Goal: Find contact information: Find contact information

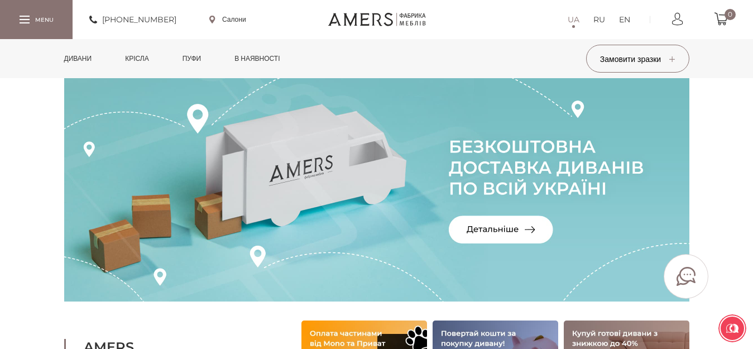
click at [239, 19] on link "Салони" at bounding box center [227, 20] width 37 height 10
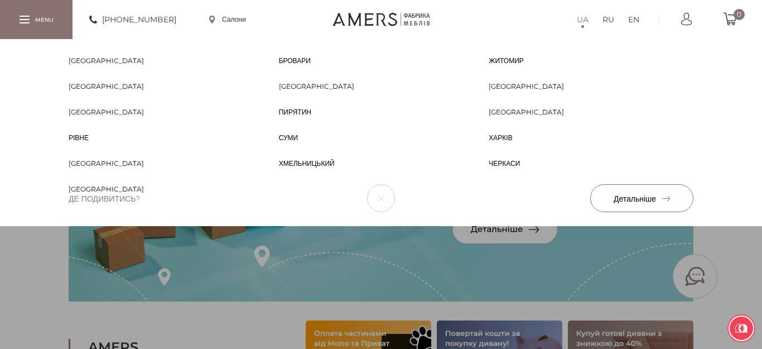
click at [510, 169] on span "Черкаси" at bounding box center [504, 174] width 31 height 10
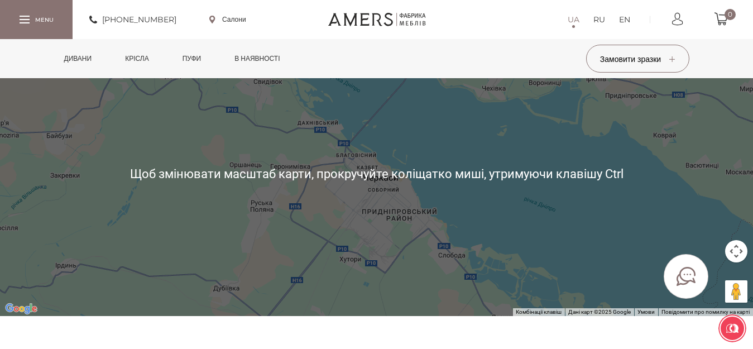
scroll to position [167, 0]
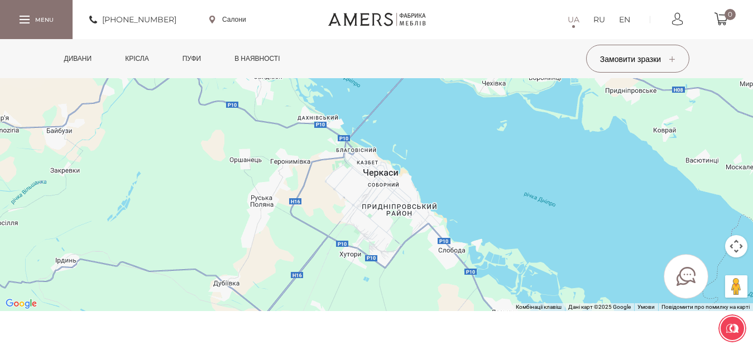
click at [738, 252] on button "Налаштування камери на Картах" at bounding box center [736, 246] width 22 height 22
click at [709, 221] on button "Збільшити" at bounding box center [708, 218] width 22 height 22
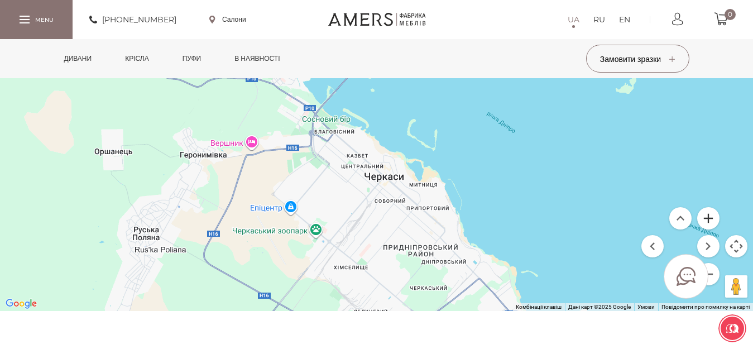
click at [709, 220] on button "Збільшити" at bounding box center [708, 218] width 22 height 22
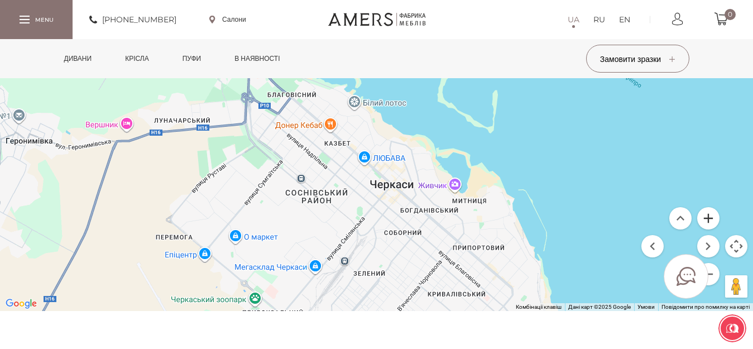
click at [709, 220] on button "Збільшити" at bounding box center [708, 218] width 22 height 22
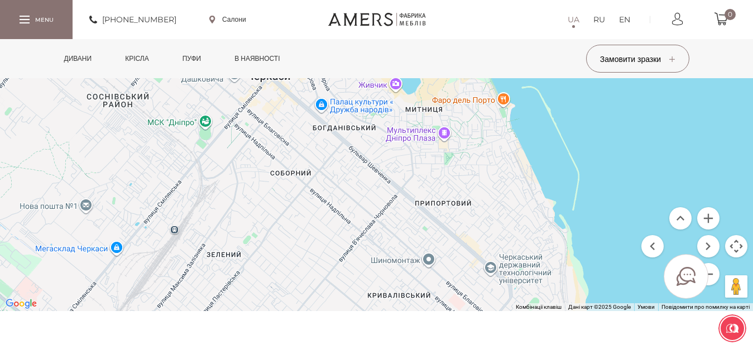
drag, startPoint x: 625, startPoint y: 260, endPoint x: 487, endPoint y: 135, distance: 186.1
click at [487, 135] on div at bounding box center [376, 168] width 753 height 285
click at [707, 213] on button "Збільшити" at bounding box center [708, 218] width 22 height 22
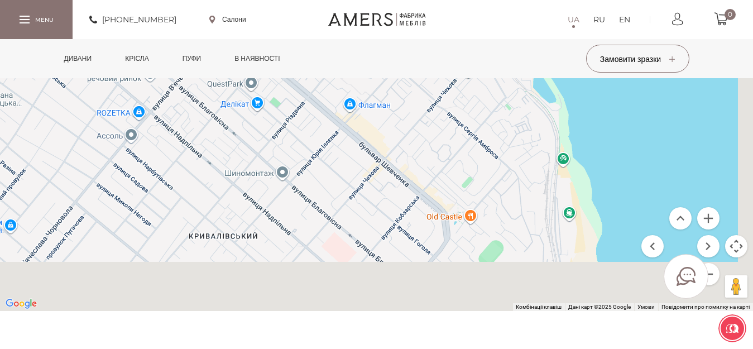
drag, startPoint x: 629, startPoint y: 271, endPoint x: 421, endPoint y: 76, distance: 285.1
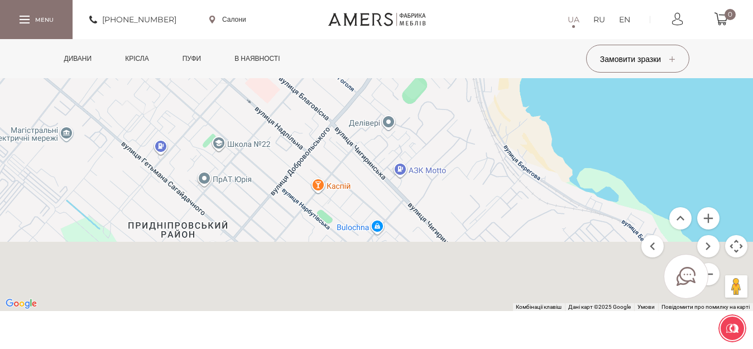
drag, startPoint x: 525, startPoint y: 262, endPoint x: 434, endPoint y: 63, distance: 219.0
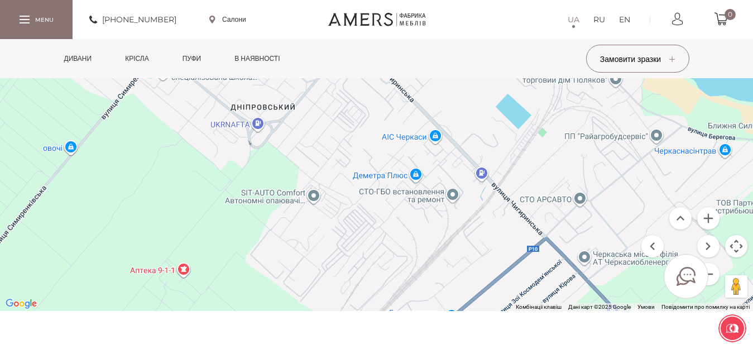
drag, startPoint x: 497, startPoint y: 252, endPoint x: 424, endPoint y: 89, distance: 178.9
click at [424, 89] on div at bounding box center [376, 168] width 753 height 285
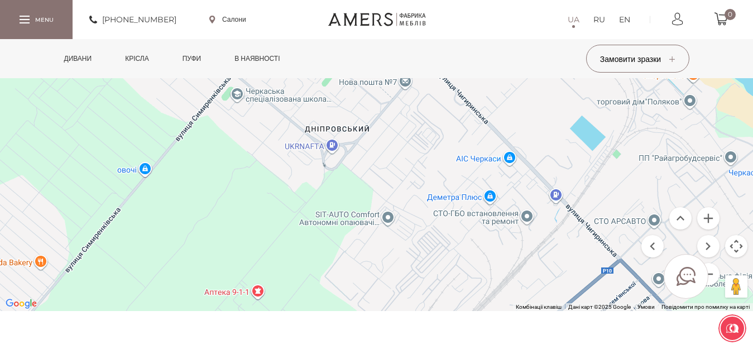
drag, startPoint x: 517, startPoint y: 219, endPoint x: 592, endPoint y: 239, distance: 76.8
click at [592, 239] on div at bounding box center [376, 168] width 753 height 285
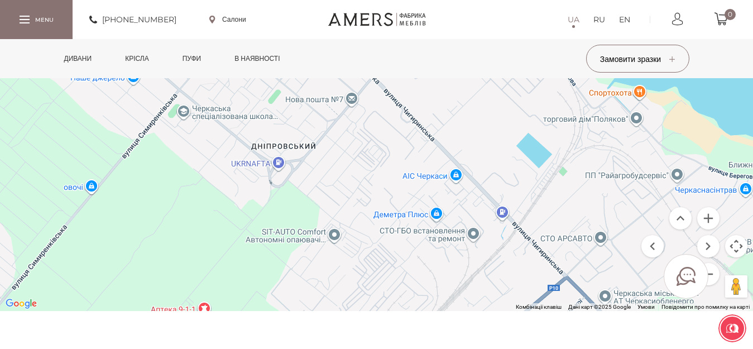
drag, startPoint x: 538, startPoint y: 204, endPoint x: 484, endPoint y: 223, distance: 56.8
click at [484, 223] on div at bounding box center [376, 168] width 753 height 285
click at [706, 213] on button "Збільшити" at bounding box center [708, 218] width 22 height 22
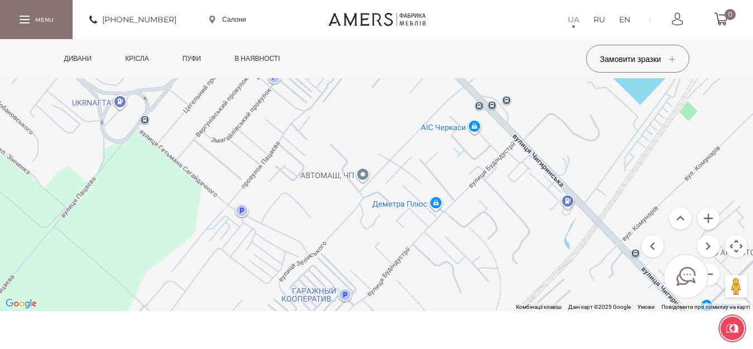
drag, startPoint x: 517, startPoint y: 231, endPoint x: 456, endPoint y: 167, distance: 88.8
click at [456, 167] on div at bounding box center [376, 168] width 753 height 285
click at [705, 218] on button "Збільшити" at bounding box center [708, 218] width 22 height 22
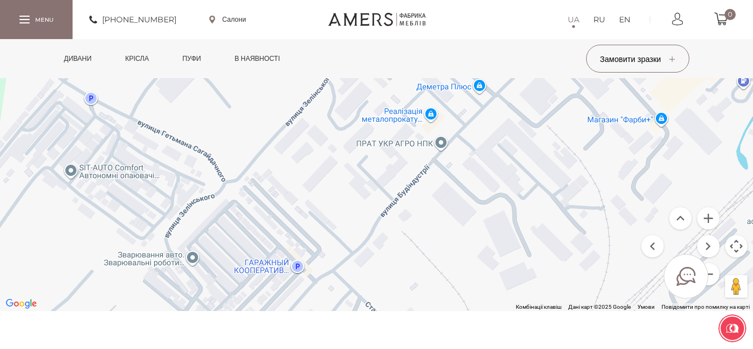
drag, startPoint x: 440, startPoint y: 223, endPoint x: 424, endPoint y: 64, distance: 160.4
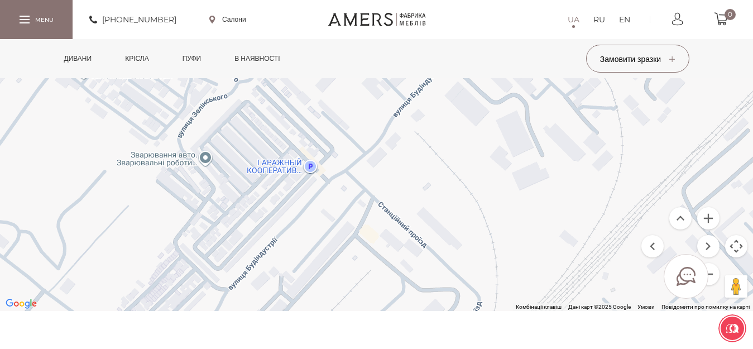
drag, startPoint x: 437, startPoint y: 198, endPoint x: 449, endPoint y: 113, distance: 85.6
click at [449, 113] on div at bounding box center [376, 168] width 753 height 285
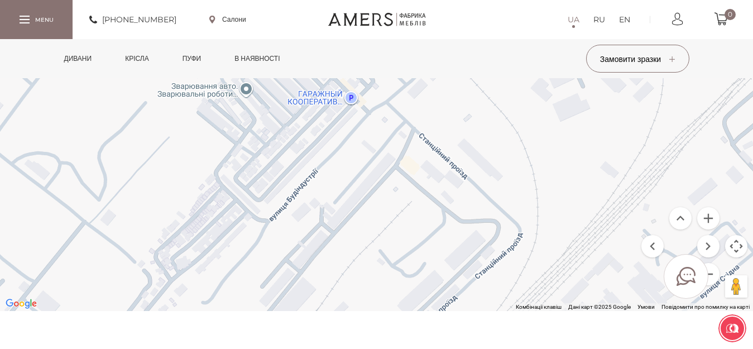
drag, startPoint x: 453, startPoint y: 172, endPoint x: 497, endPoint y: 100, distance: 84.4
click at [497, 100] on div at bounding box center [376, 168] width 753 height 285
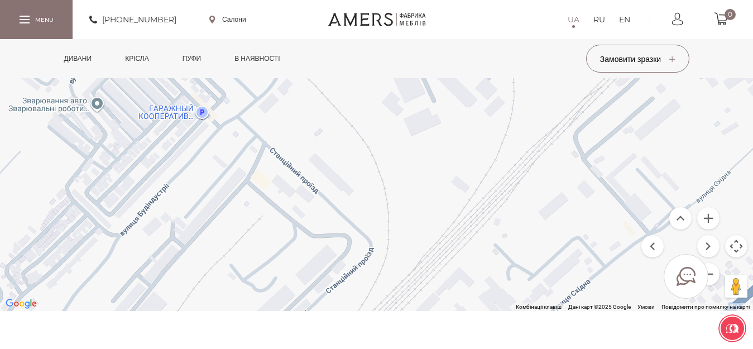
drag, startPoint x: 326, startPoint y: 183, endPoint x: 174, endPoint y: 196, distance: 153.0
click at [175, 198] on div at bounding box center [376, 168] width 753 height 285
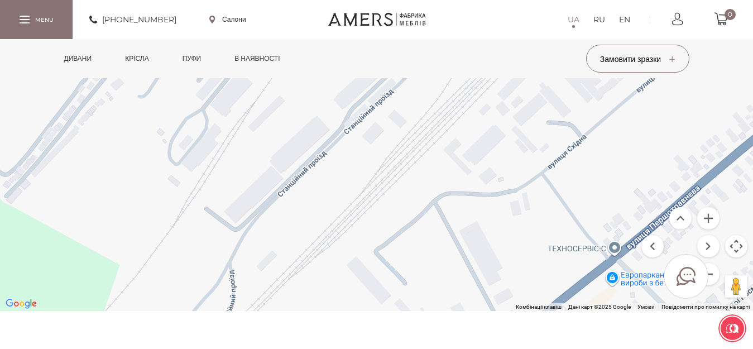
drag, startPoint x: 231, startPoint y: 242, endPoint x: 303, endPoint y: 54, distance: 200.7
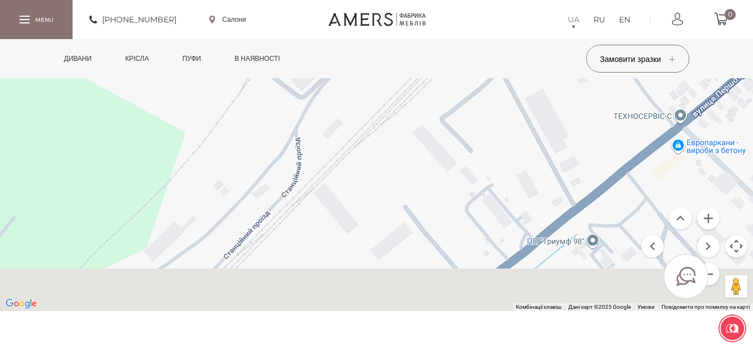
drag, startPoint x: 315, startPoint y: 188, endPoint x: 366, endPoint y: 91, distance: 109.9
click at [366, 91] on div at bounding box center [376, 168] width 753 height 285
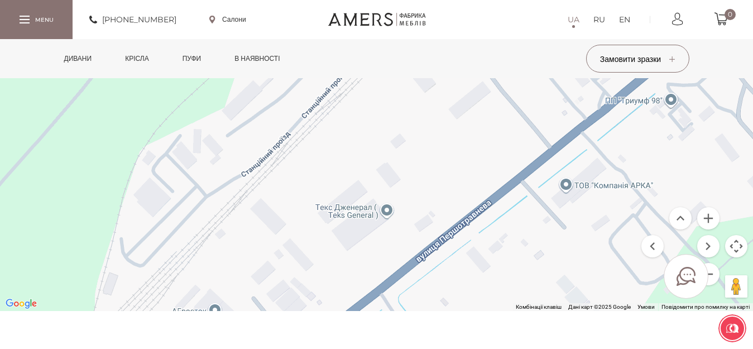
drag, startPoint x: 334, startPoint y: 210, endPoint x: 374, endPoint y: 133, distance: 87.1
click at [404, 88] on div at bounding box center [376, 168] width 753 height 285
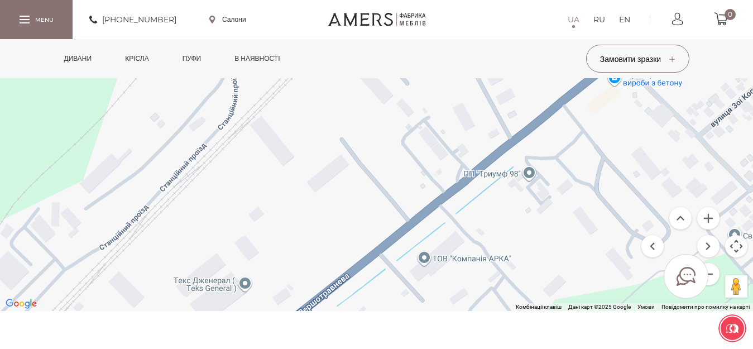
drag, startPoint x: 358, startPoint y: 190, endPoint x: 180, endPoint y: 288, distance: 203.6
click at [180, 294] on div at bounding box center [376, 168] width 753 height 285
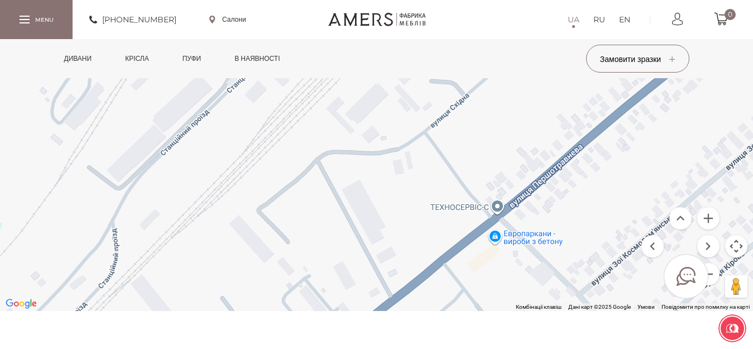
drag, startPoint x: 366, startPoint y: 179, endPoint x: 245, endPoint y: 333, distance: 196.0
click at [245, 339] on section "Головна Контакти Контакти Подивитися і вибрати нашу м'які меблі Ви можете в наш…" at bounding box center [376, 304] width 753 height 787
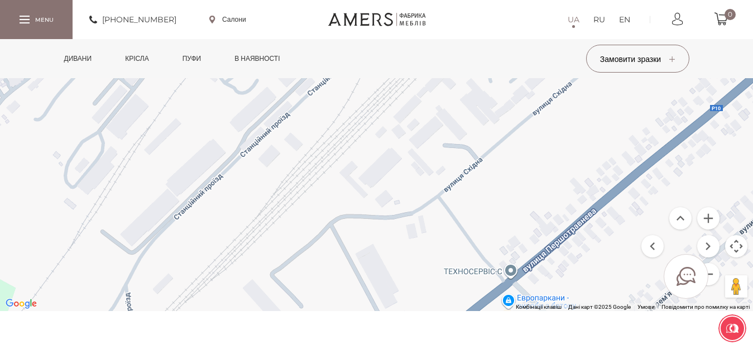
drag, startPoint x: 308, startPoint y: 190, endPoint x: 345, endPoint y: 358, distance: 172.2
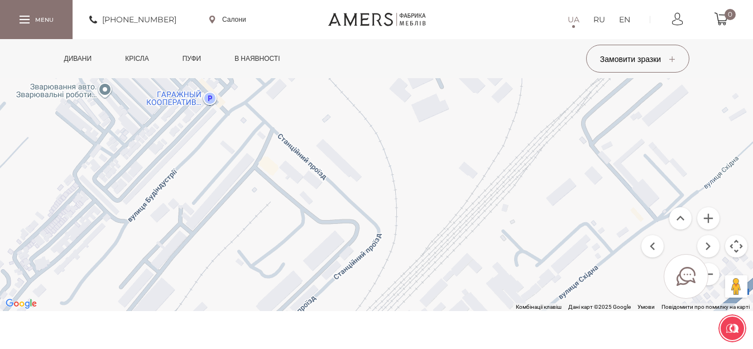
drag, startPoint x: 340, startPoint y: 204, endPoint x: 366, endPoint y: 368, distance: 166.0
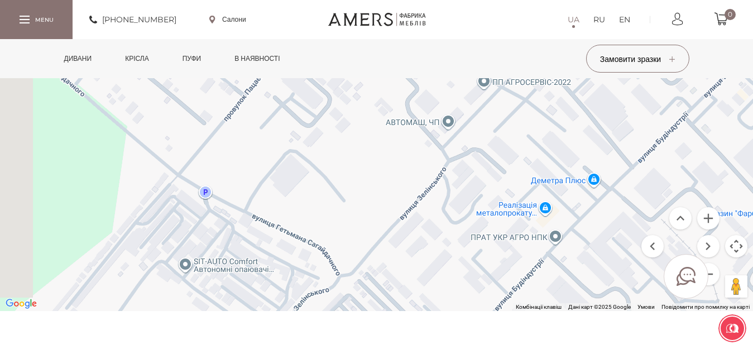
drag, startPoint x: 388, startPoint y: 238, endPoint x: 556, endPoint y: 371, distance: 213.7
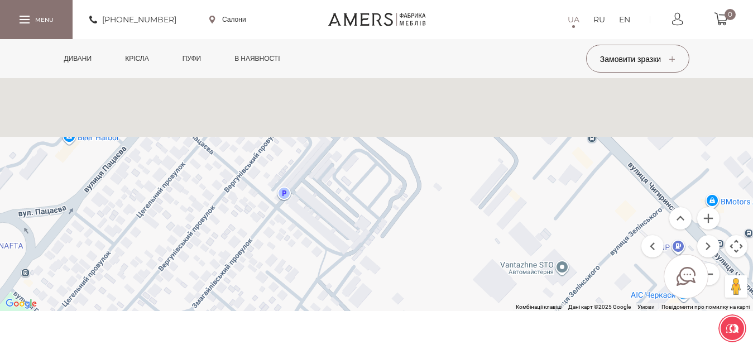
drag, startPoint x: 398, startPoint y: 230, endPoint x: 349, endPoint y: 371, distance: 149.0
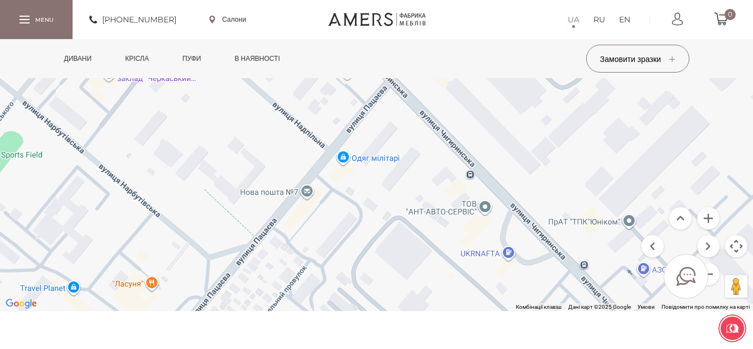
drag, startPoint x: 316, startPoint y: 167, endPoint x: 387, endPoint y: 371, distance: 215.4
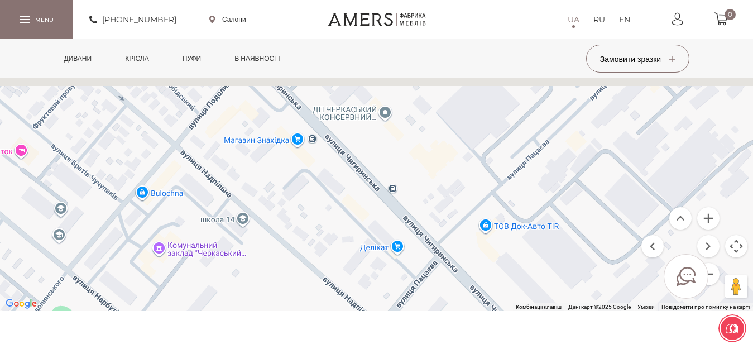
drag, startPoint x: 325, startPoint y: 190, endPoint x: 392, endPoint y: 371, distance: 192.3
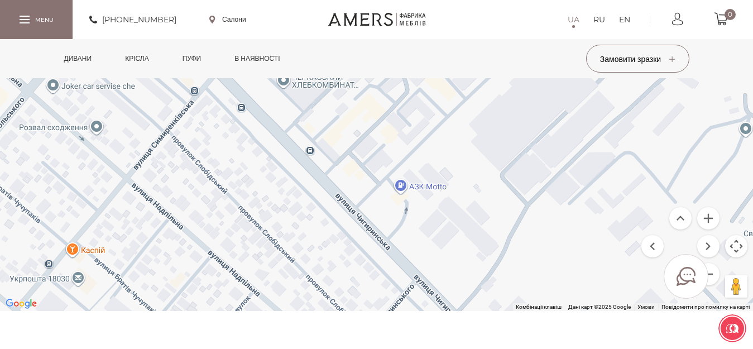
drag, startPoint x: 246, startPoint y: 155, endPoint x: 392, endPoint y: 371, distance: 261.2
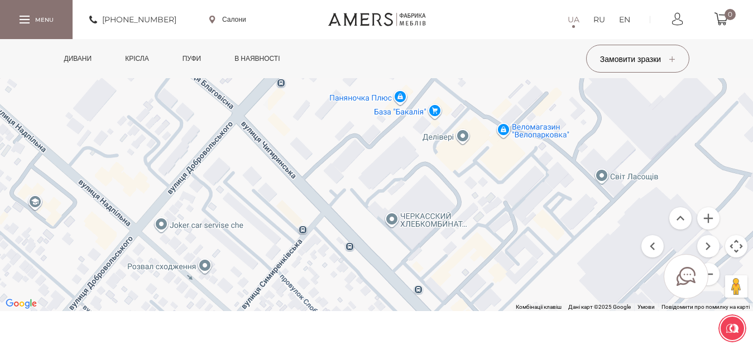
drag, startPoint x: 333, startPoint y: 238, endPoint x: 426, endPoint y: 361, distance: 154.2
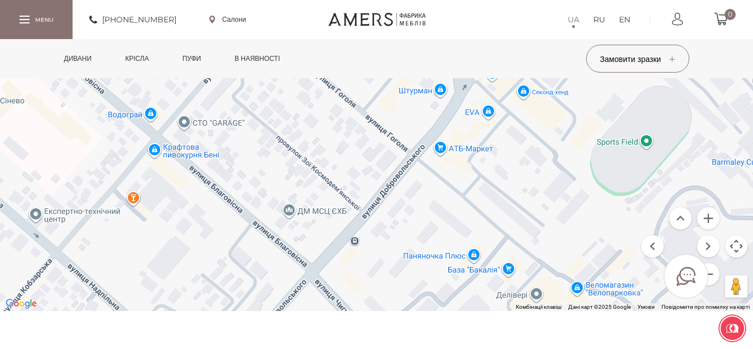
drag, startPoint x: 318, startPoint y: 222, endPoint x: 382, endPoint y: 369, distance: 160.7
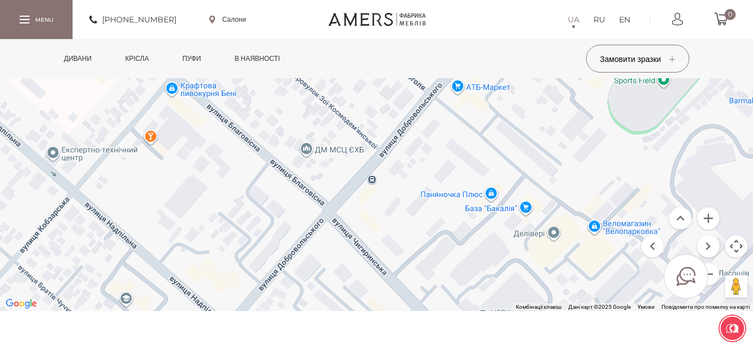
drag, startPoint x: 214, startPoint y: 258, endPoint x: 199, endPoint y: 175, distance: 85.2
click at [199, 175] on div at bounding box center [376, 168] width 753 height 285
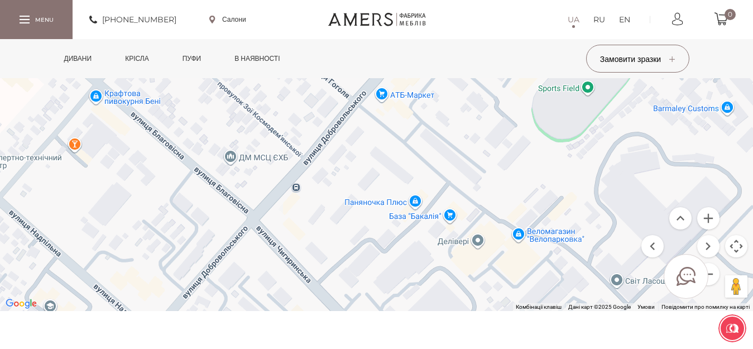
drag, startPoint x: 215, startPoint y: 181, endPoint x: 142, endPoint y: 190, distance: 73.7
click at [140, 190] on div at bounding box center [376, 168] width 753 height 285
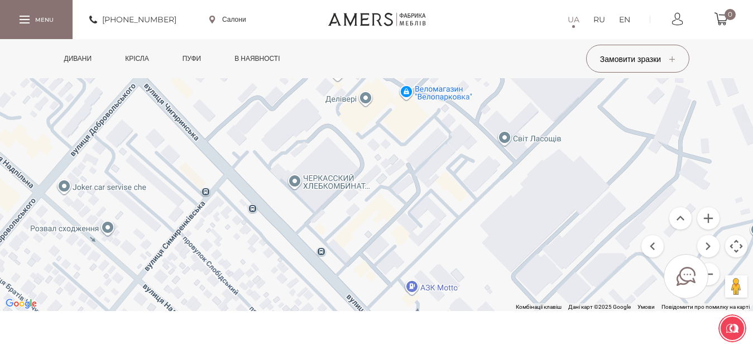
drag, startPoint x: 332, startPoint y: 268, endPoint x: 220, endPoint y: 126, distance: 180.9
click at [220, 126] on div at bounding box center [376, 168] width 753 height 285
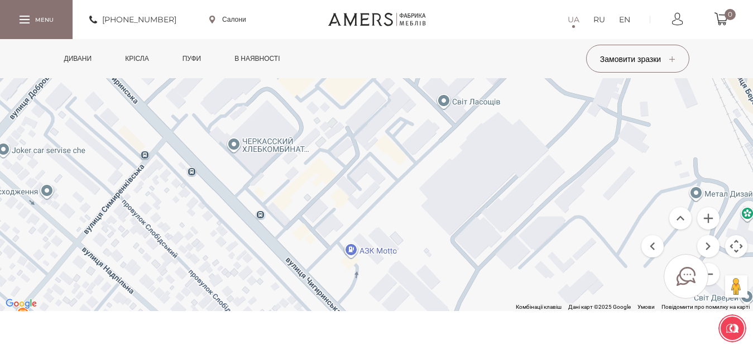
drag, startPoint x: 310, startPoint y: 213, endPoint x: 249, endPoint y: 174, distance: 72.5
click at [249, 174] on div at bounding box center [376, 168] width 753 height 285
click at [340, 249] on div at bounding box center [376, 168] width 753 height 285
click at [711, 222] on button "Збільшити" at bounding box center [708, 218] width 22 height 22
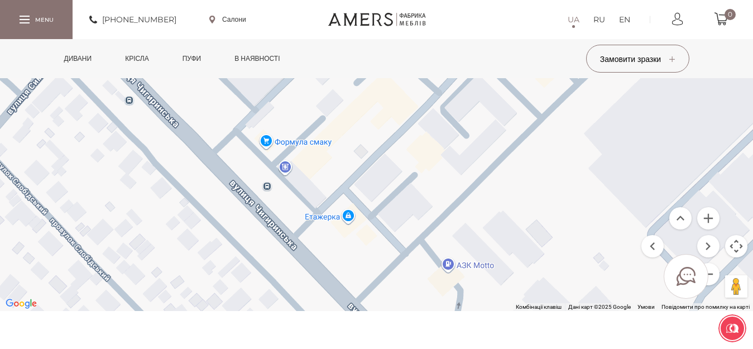
drag, startPoint x: 439, startPoint y: 221, endPoint x: 550, endPoint y: 155, distance: 128.9
click at [550, 155] on div at bounding box center [376, 168] width 753 height 285
click at [344, 214] on div at bounding box center [376, 168] width 753 height 285
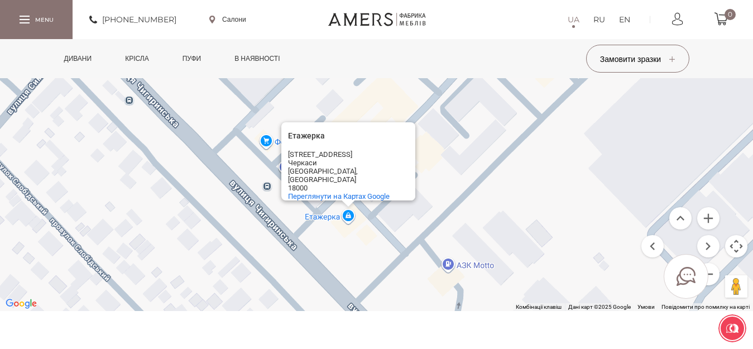
click at [524, 204] on div "Етажерка Етажерка вулиця Чигиринська, 11/1 Черкаси Черкаська область, Україна 1…" at bounding box center [376, 168] width 753 height 285
click at [405, 133] on button "Закрити" at bounding box center [401, 135] width 27 height 27
